Goal: Transaction & Acquisition: Purchase product/service

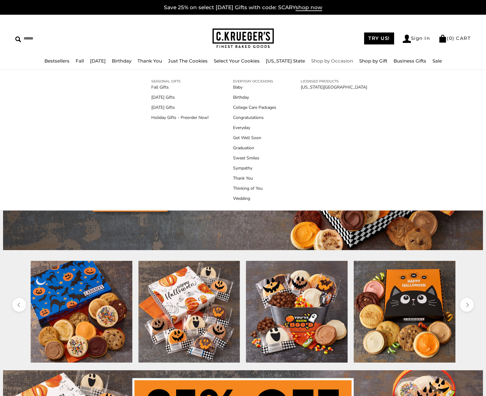
click at [318, 60] on link "Shop by Occasion" at bounding box center [332, 61] width 42 height 6
click at [241, 168] on link "Sympathy" at bounding box center [254, 168] width 43 height 6
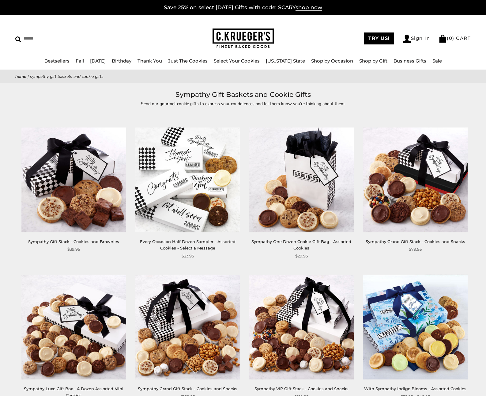
click at [89, 183] on img at bounding box center [73, 179] width 105 height 105
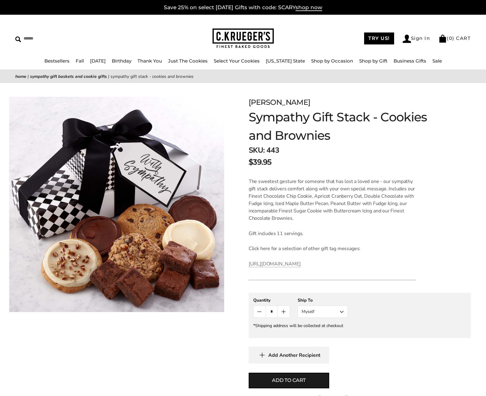
scroll to position [125, 0]
